Goal: Check status

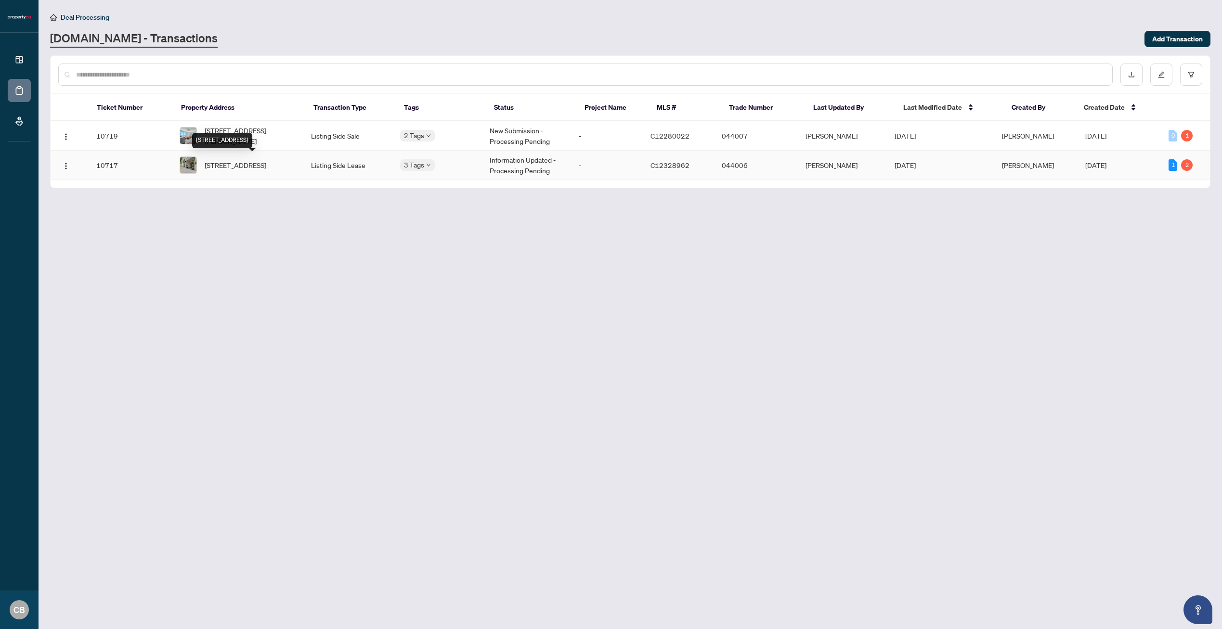
click at [242, 162] on span "[STREET_ADDRESS]" at bounding box center [236, 165] width 62 height 11
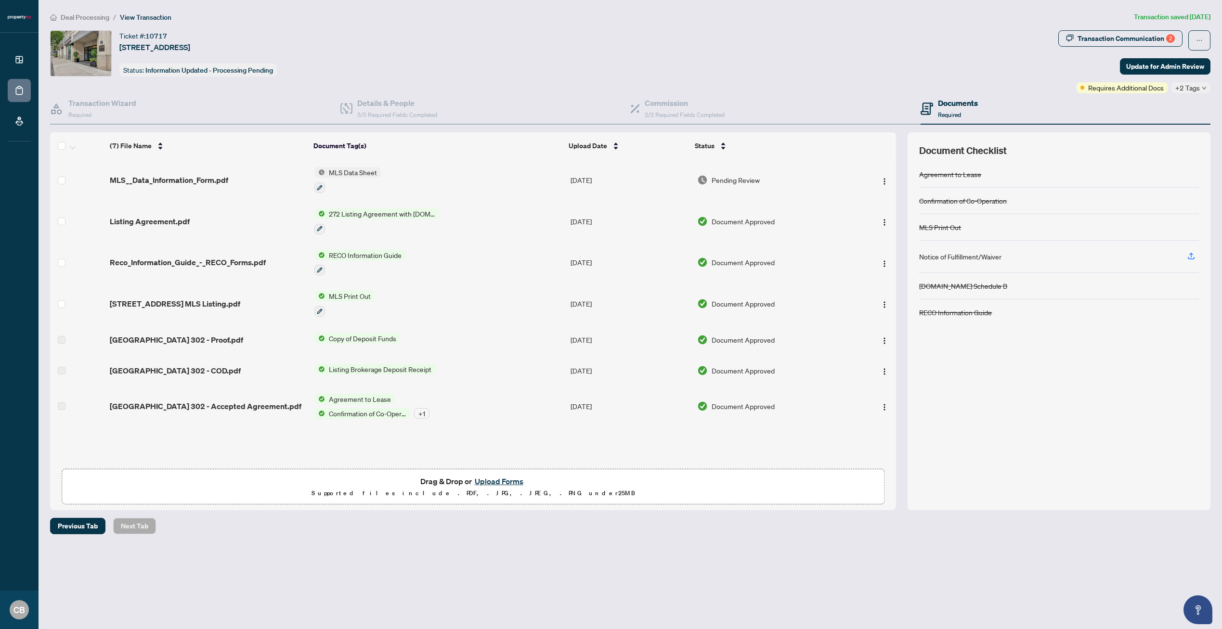
click at [376, 398] on span "Agreement to Lease" at bounding box center [360, 399] width 70 height 11
click at [361, 443] on span "Agreement to Lease" at bounding box center [363, 443] width 70 height 11
click at [343, 442] on span "Agreement to Lease" at bounding box center [363, 443] width 70 height 11
click at [263, 438] on div "MLS__Data_Information_Form.pdf MLS Data Sheet [DATE] Pending Review Listing Agr…" at bounding box center [473, 311] width 846 height 304
